Goal: Share content

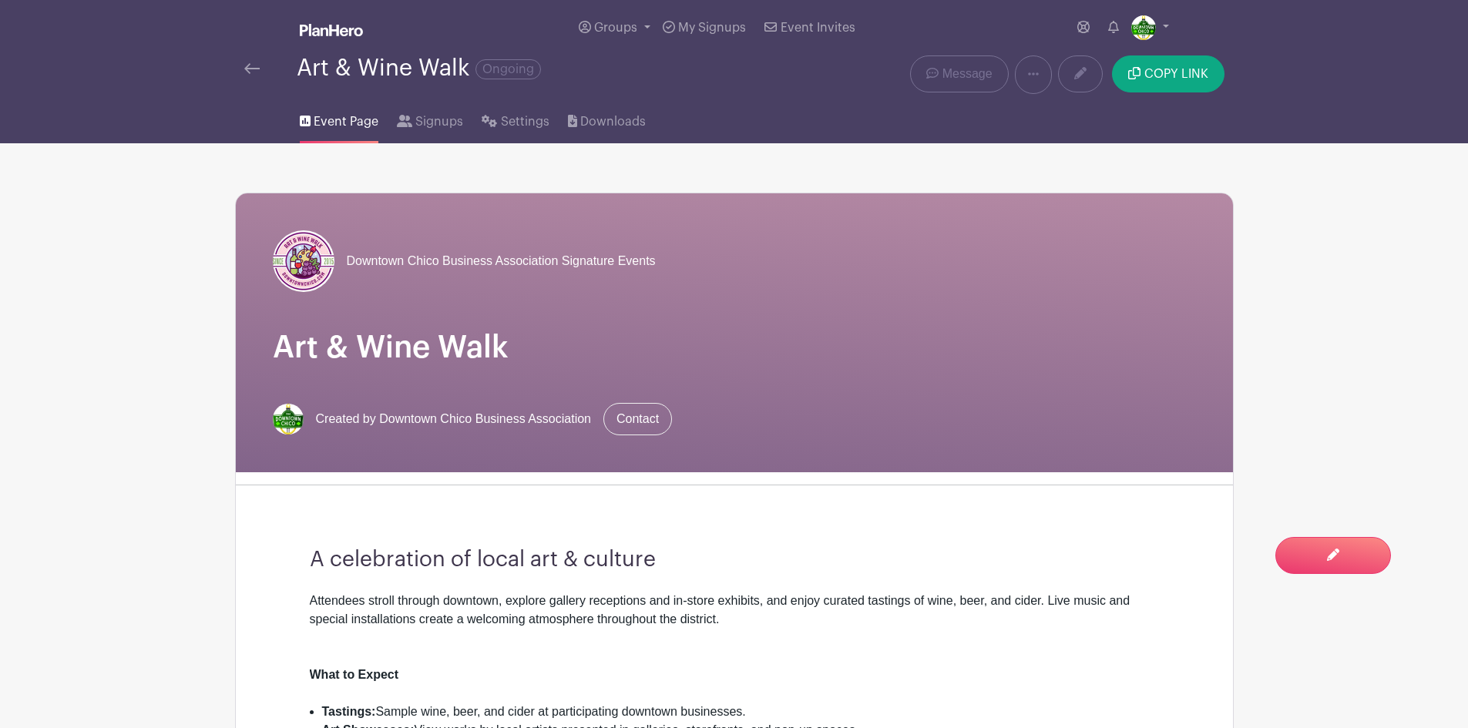
click at [249, 70] on img at bounding box center [251, 68] width 15 height 11
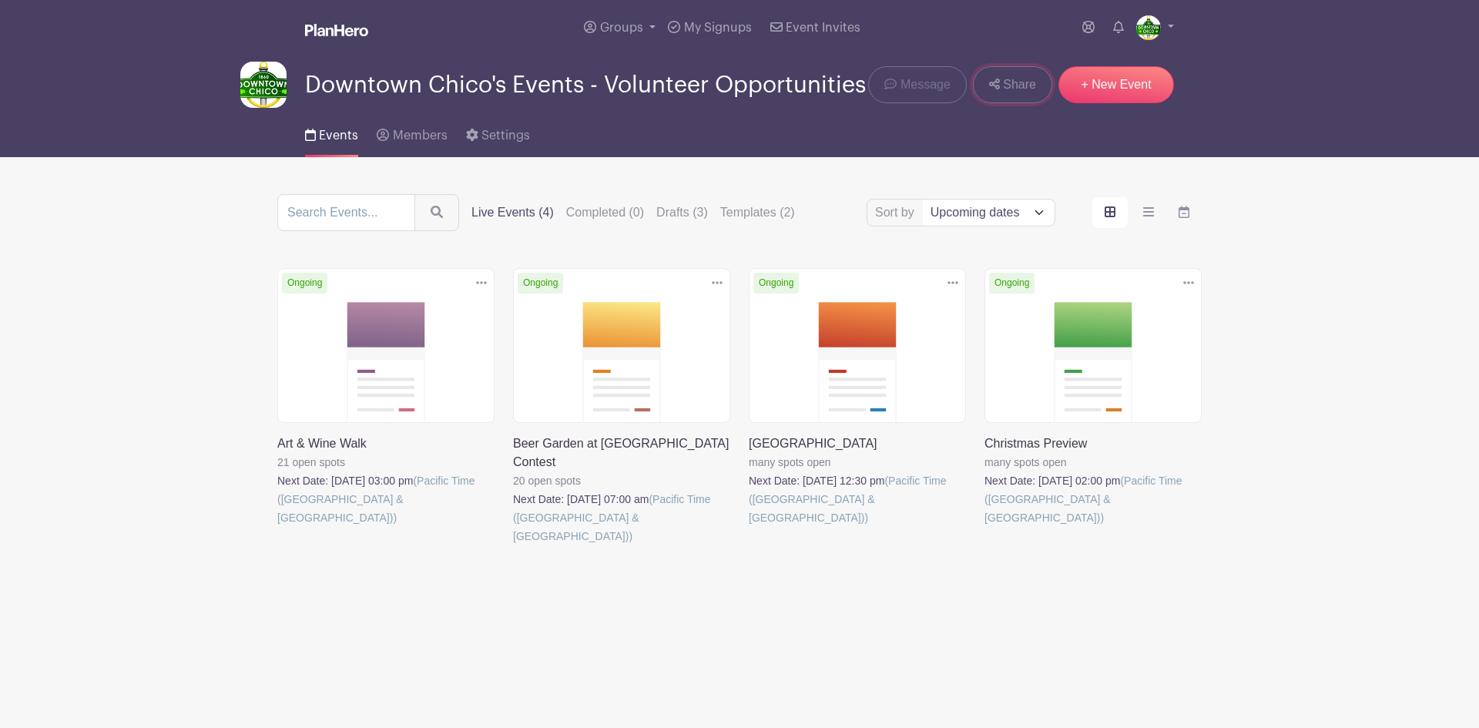
click at [1012, 84] on span "Share" at bounding box center [1019, 85] width 33 height 18
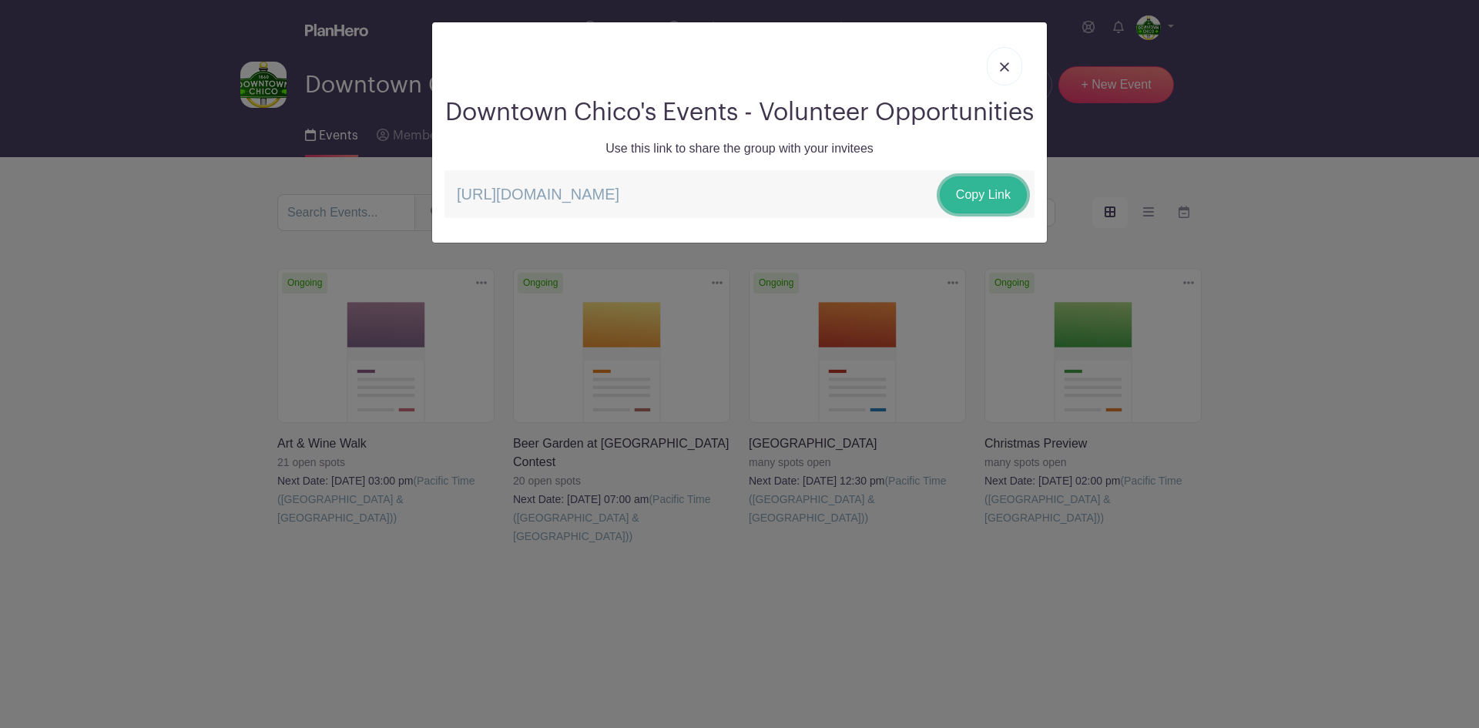
click at [980, 213] on link "Copy Link" at bounding box center [983, 194] width 87 height 37
click at [1006, 62] on img at bounding box center [1004, 66] width 9 height 9
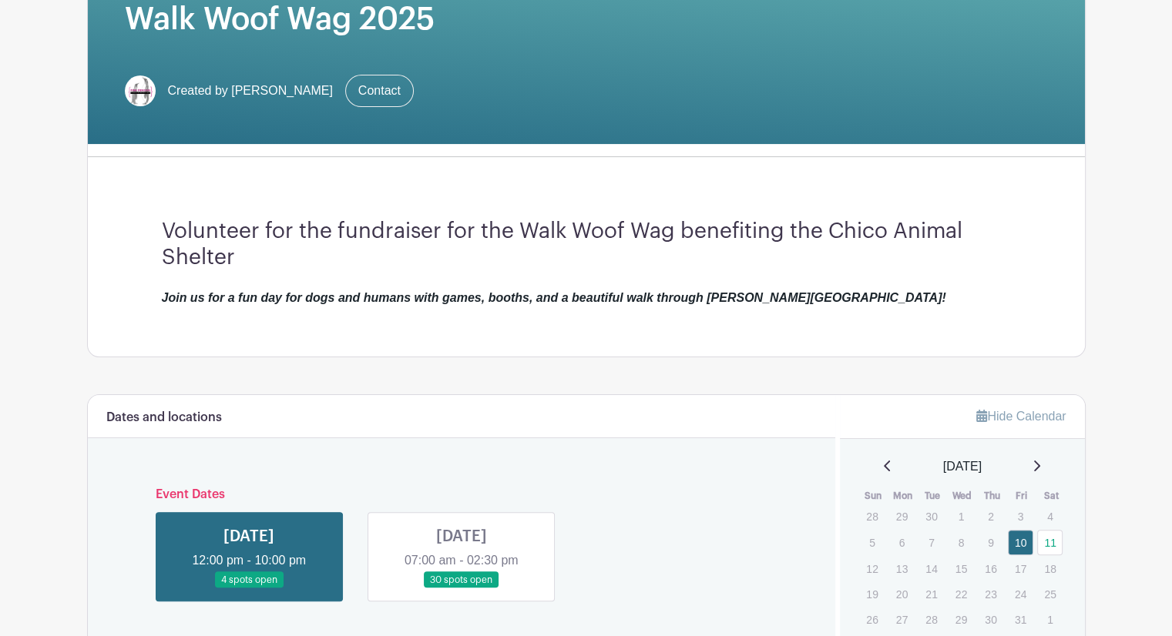
scroll to position [475, 0]
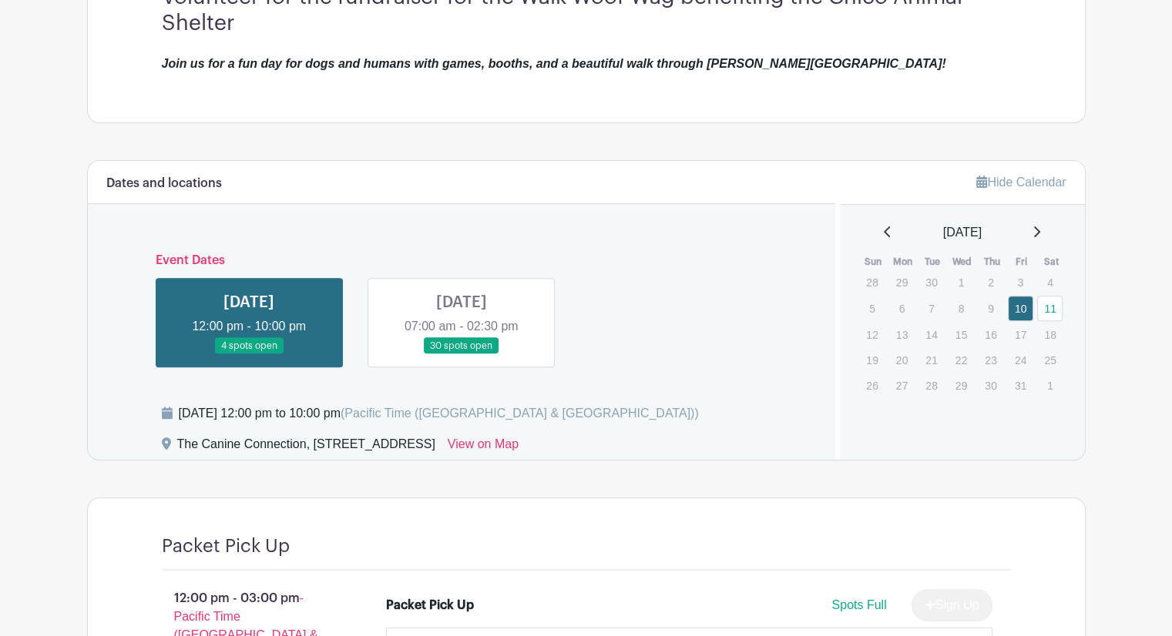
click at [462, 354] on link at bounding box center [462, 354] width 0 height 0
